Goal: Task Accomplishment & Management: Manage account settings

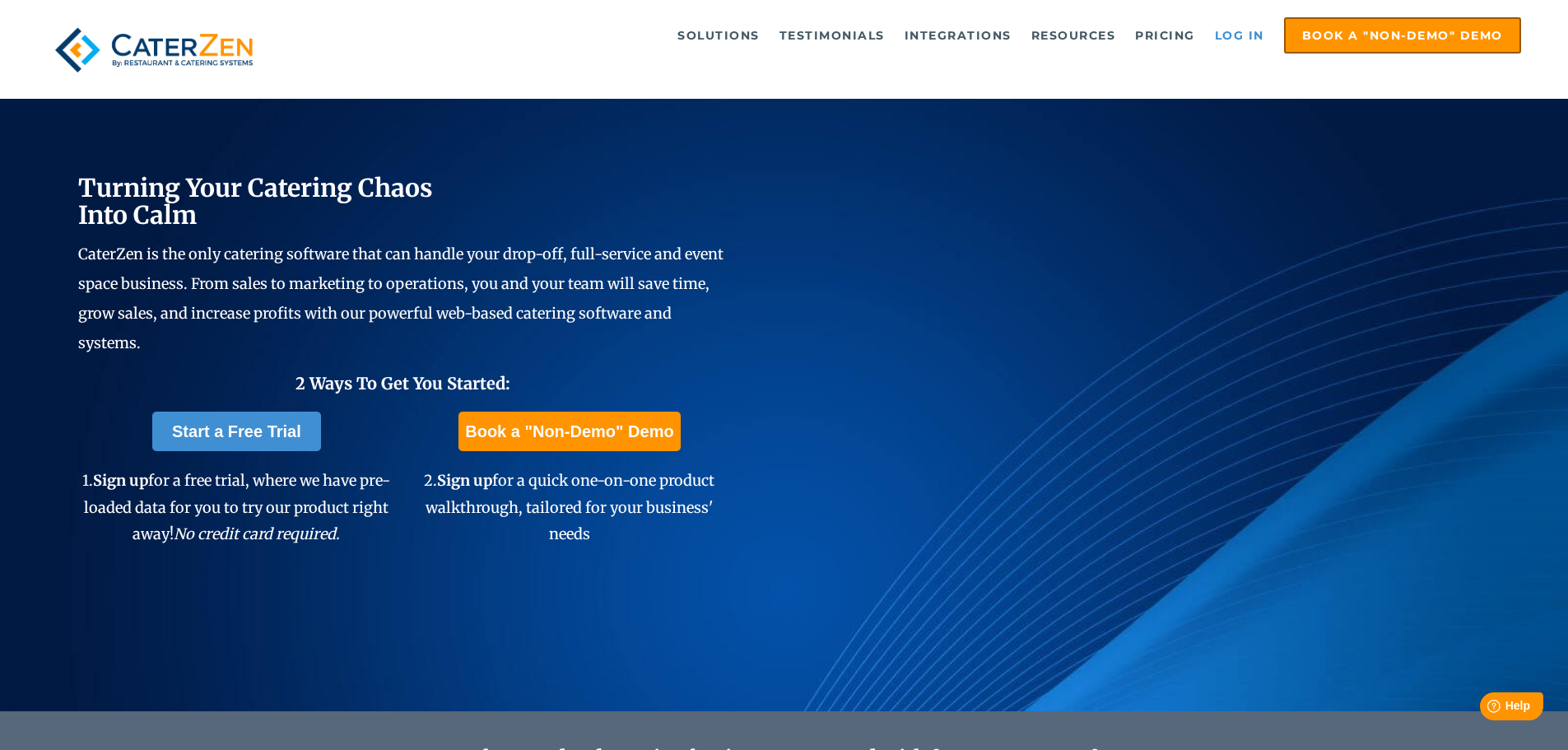
click at [1262, 37] on link "Log in" at bounding box center [1239, 36] width 66 height 33
drag, startPoint x: 0, startPoint y: 0, endPoint x: 1246, endPoint y: 35, distance: 1246.5
click at [1218, 31] on link "Log in" at bounding box center [1239, 36] width 66 height 33
click at [1235, 37] on link "Log in" at bounding box center [1239, 36] width 66 height 33
click at [1240, 23] on link "Log in" at bounding box center [1239, 36] width 66 height 33
